Goal: Transaction & Acquisition: Purchase product/service

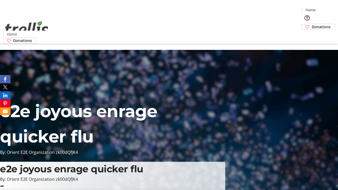
click at [312, 24] on span "Donations" at bounding box center [321, 27] width 19 height 6
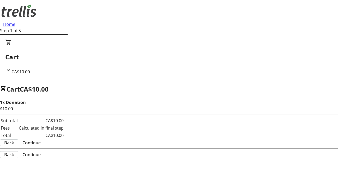
select select "CA"
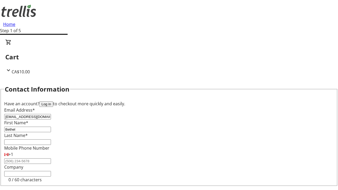
type input "Bethel"
type input "[PERSON_NAME]"
type input "[STREET_ADDRESS][PERSON_NAME]"
type input "Kelowna"
select select "BC"
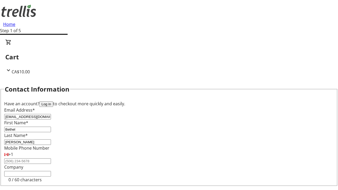
type input "Kelowna"
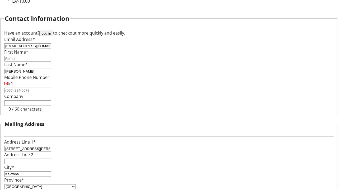
type input "V1Y 0C2"
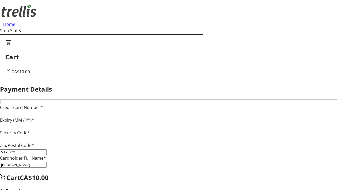
type input "V1Y 0C2"
